Goal: Task Accomplishment & Management: Use online tool/utility

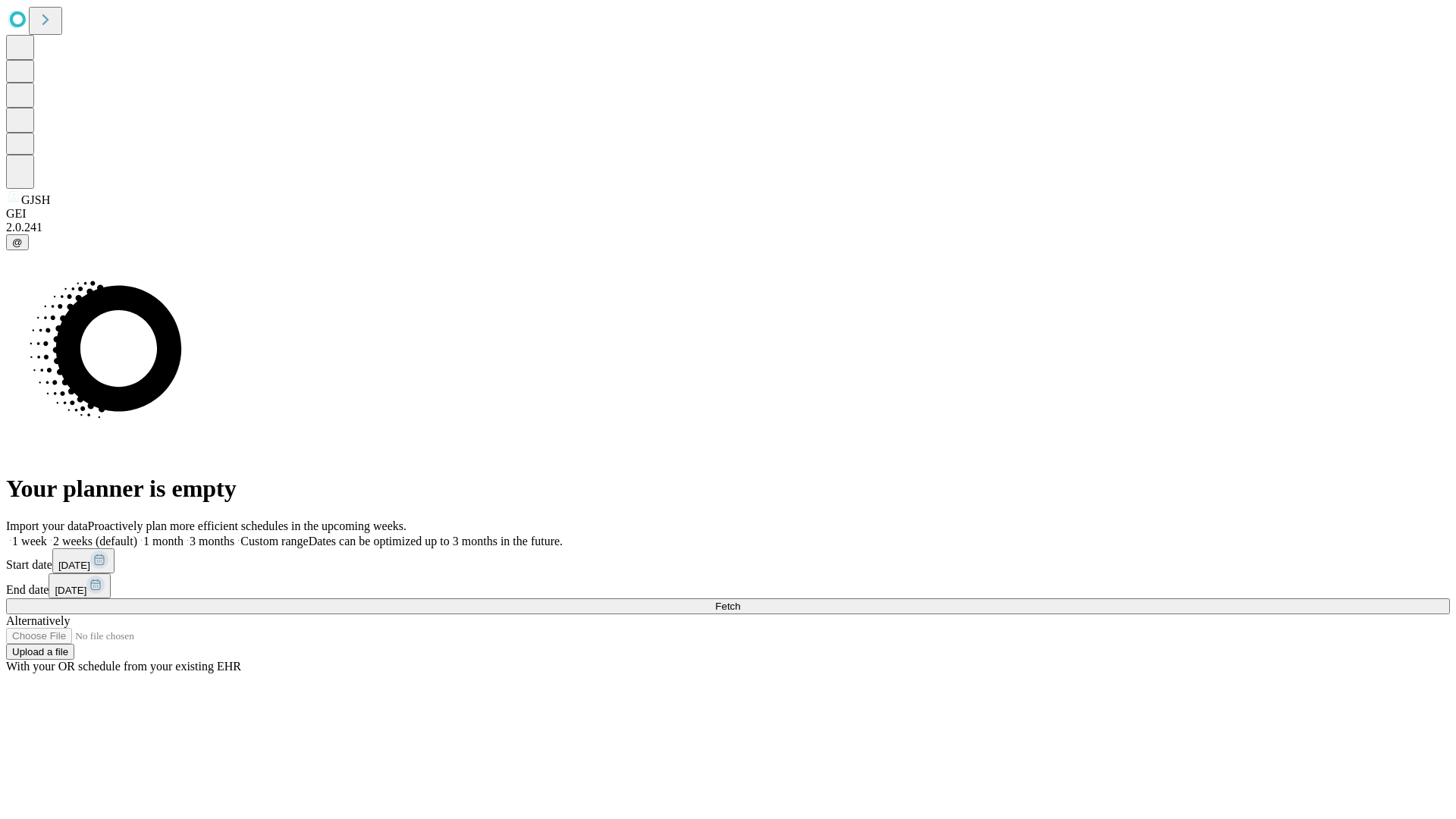
click at [741, 601] on span "Fetch" at bounding box center [728, 606] width 25 height 11
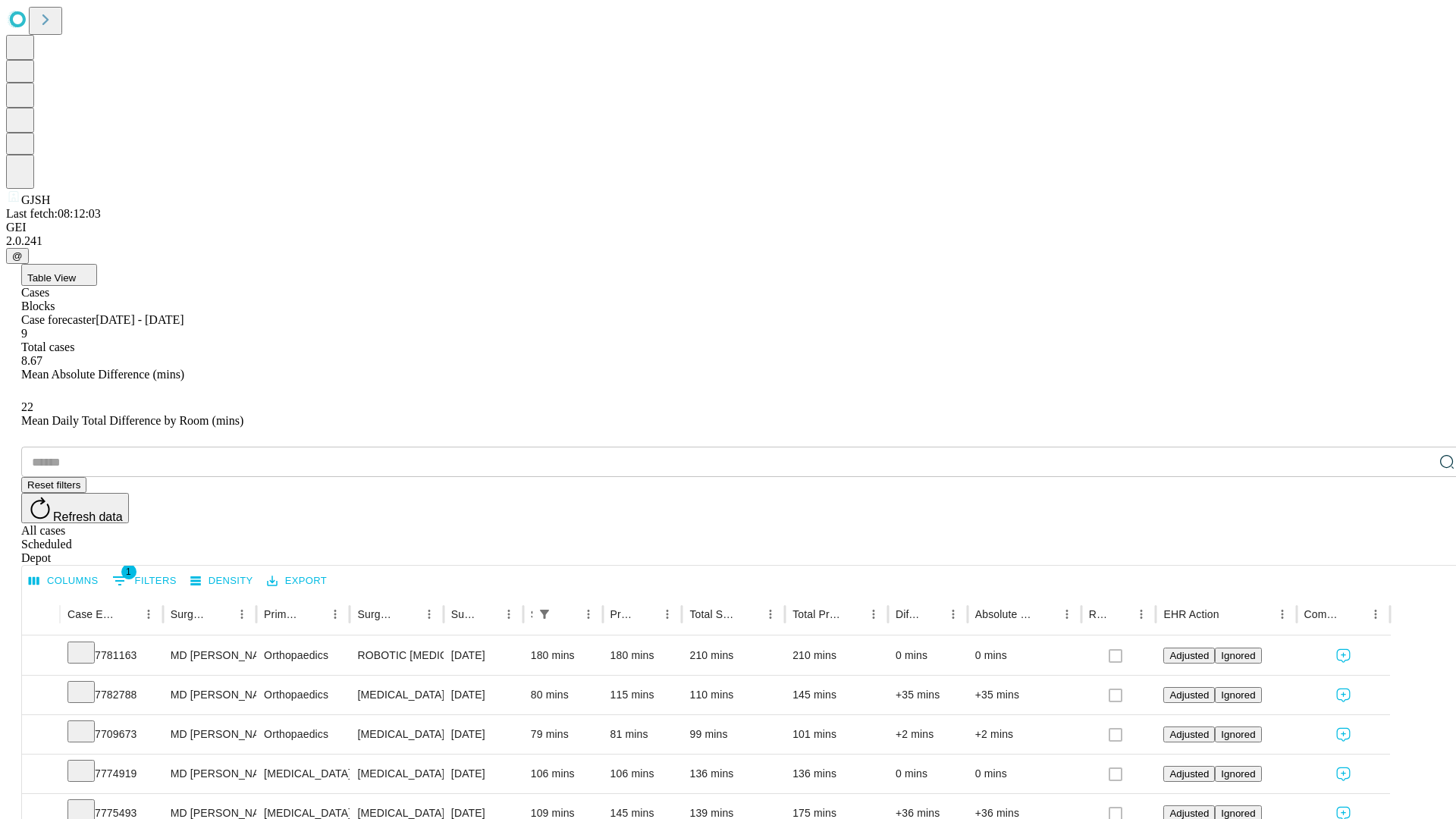
click at [1417, 552] on div "Depot" at bounding box center [742, 559] width 1444 height 14
